Goal: Task Accomplishment & Management: Manage account settings

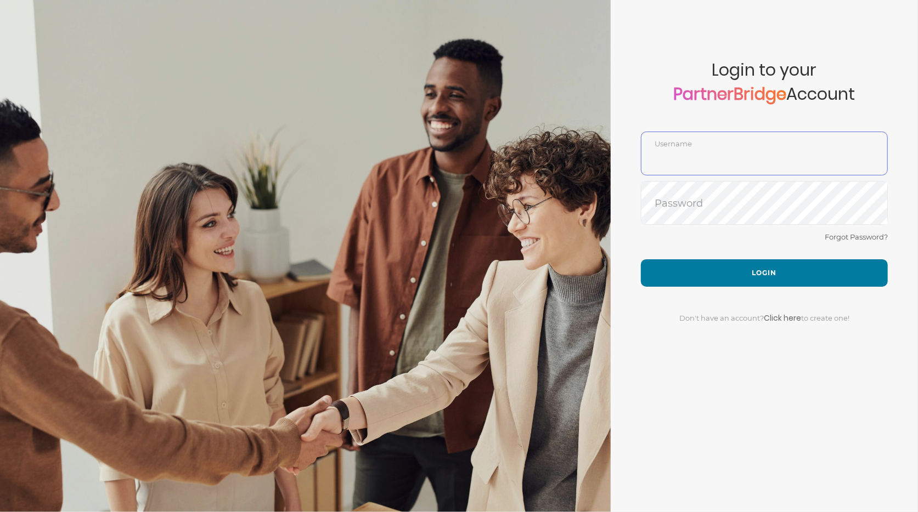
type input "DemoUser"
click at [716, 151] on input "DemoUser" at bounding box center [764, 162] width 246 height 26
click at [692, 191] on div "Password" at bounding box center [764, 203] width 247 height 44
click at [641, 260] on button "Login" at bounding box center [764, 273] width 247 height 27
click at [750, 142] on div "DemoUser Username" at bounding box center [764, 154] width 247 height 44
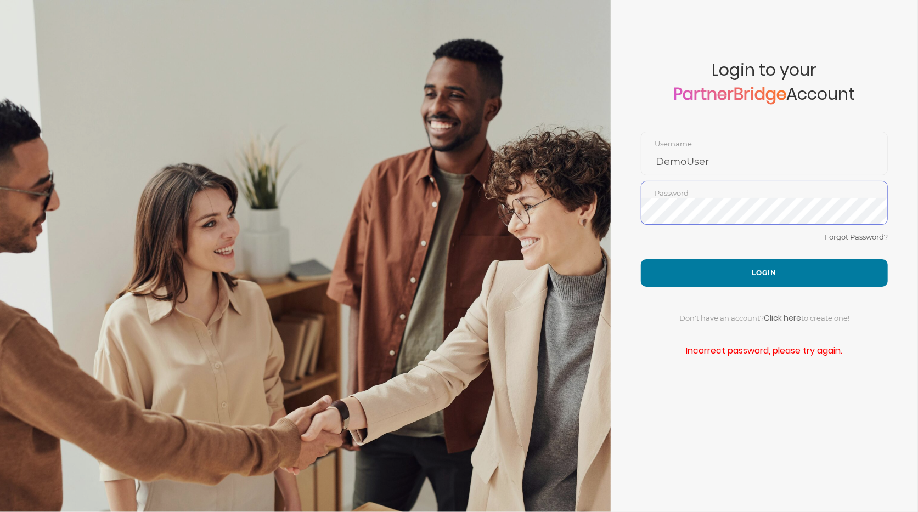
click at [641, 260] on button "Login" at bounding box center [764, 273] width 247 height 27
